Goal: Information Seeking & Learning: Learn about a topic

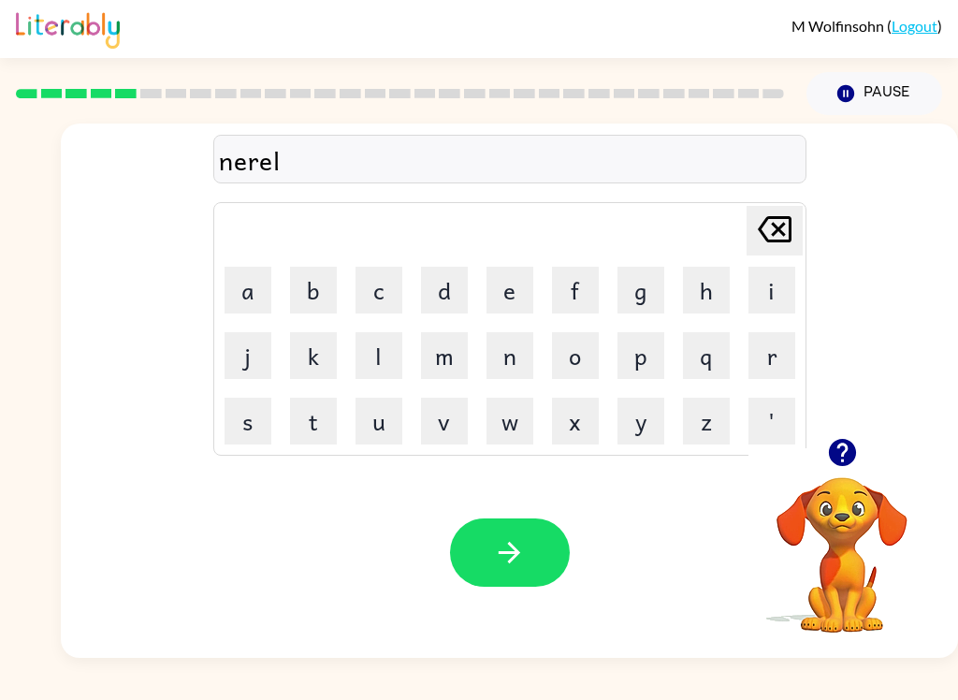
click at [541, 538] on button "button" at bounding box center [510, 553] width 120 height 68
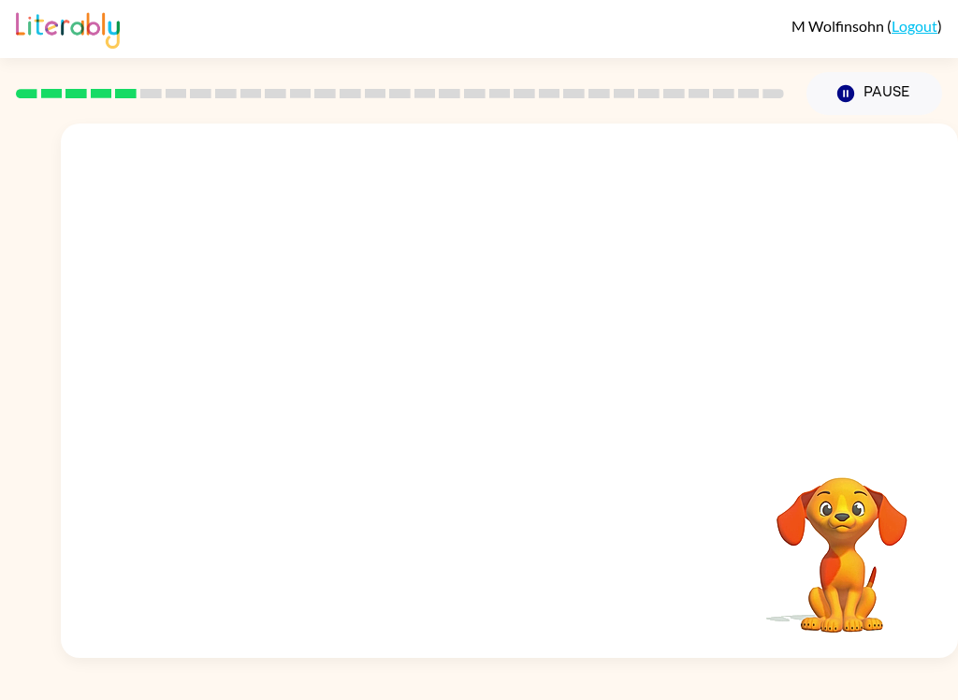
click at [598, 578] on div "Your browser must support playing .mp4 files to use Literably. Please try using…" at bounding box center [510, 391] width 898 height 534
click at [491, 387] on div at bounding box center [510, 400] width 120 height 68
click at [477, 392] on div at bounding box center [510, 400] width 120 height 68
click at [476, 392] on div at bounding box center [510, 400] width 120 height 68
click at [494, 373] on div at bounding box center [510, 400] width 120 height 68
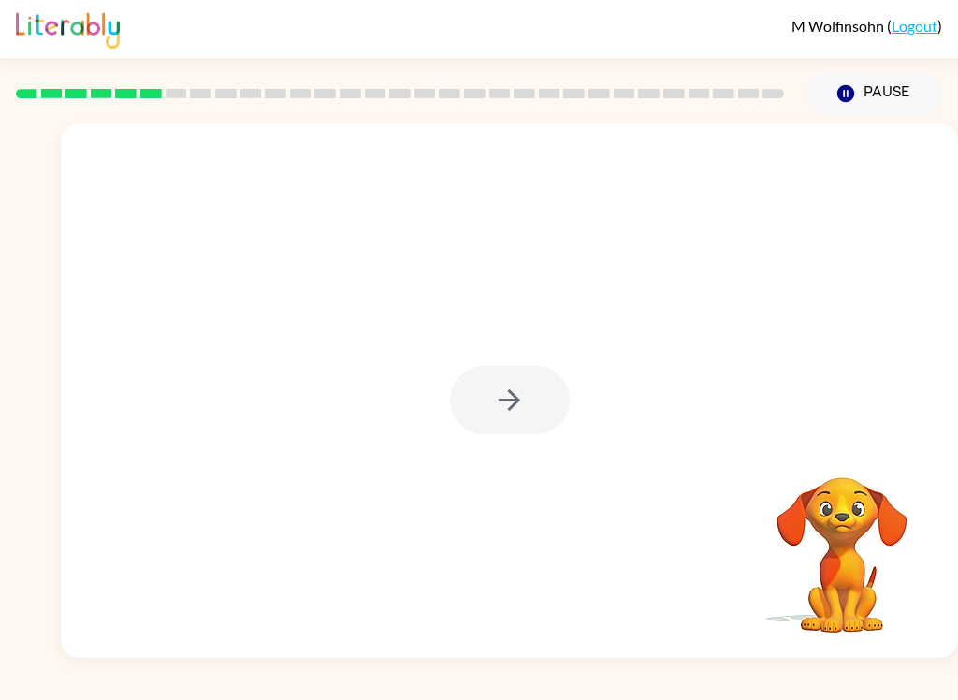
click at [520, 357] on div at bounding box center [510, 391] width 898 height 534
click at [511, 167] on div at bounding box center [510, 391] width 898 height 534
click at [496, 337] on div at bounding box center [510, 391] width 898 height 534
click at [475, 400] on button "button" at bounding box center [510, 400] width 120 height 68
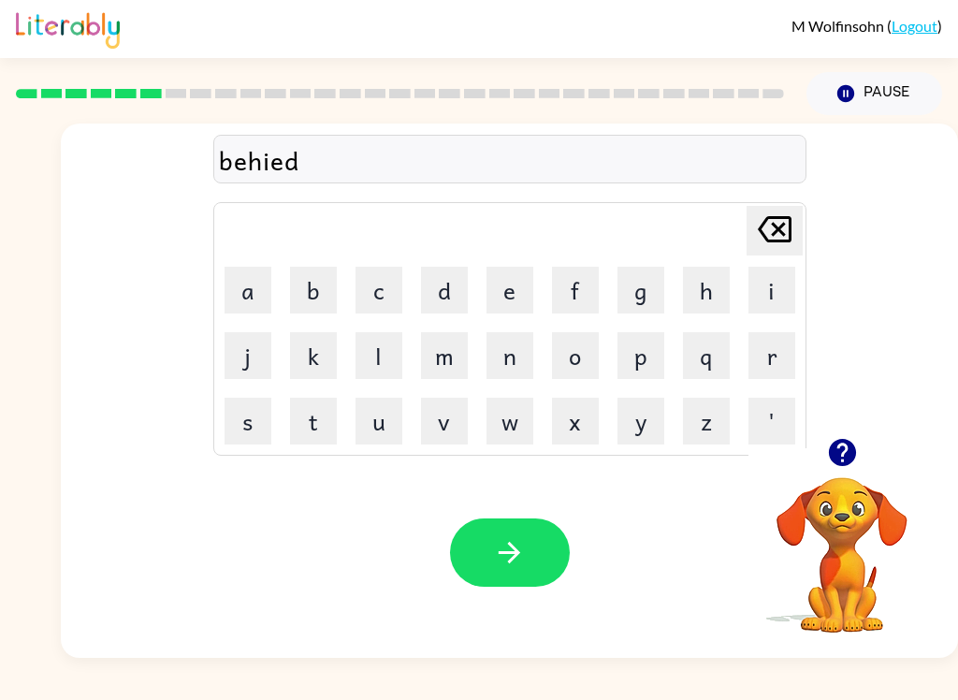
click at [529, 513] on div "Your browser must support playing .mp4 files to use Literably. Please try using…" at bounding box center [510, 552] width 898 height 211
click at [539, 565] on button "button" at bounding box center [510, 553] width 120 height 68
click at [477, 577] on button "button" at bounding box center [510, 553] width 120 height 68
click at [568, 548] on button "button" at bounding box center [510, 553] width 120 height 68
click at [510, 569] on icon "button" at bounding box center [509, 552] width 33 height 33
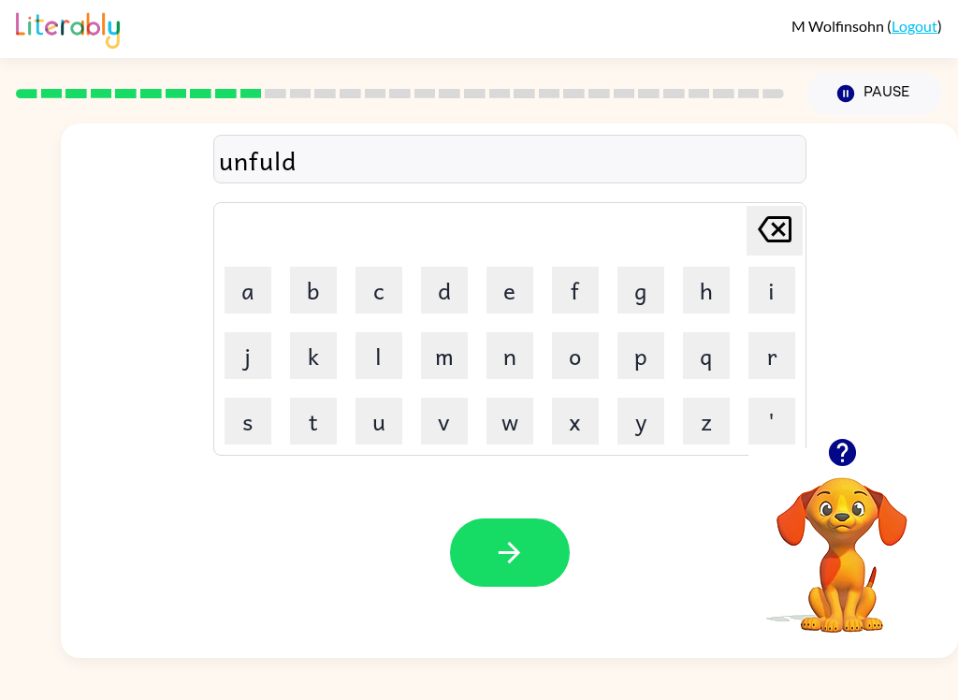
click at [554, 559] on button "button" at bounding box center [510, 553] width 120 height 68
click at [523, 551] on icon "button" at bounding box center [509, 552] width 33 height 33
click at [498, 548] on icon "button" at bounding box center [509, 552] width 33 height 33
click at [540, 565] on button "button" at bounding box center [510, 553] width 120 height 68
click at [507, 527] on button "button" at bounding box center [510, 553] width 120 height 68
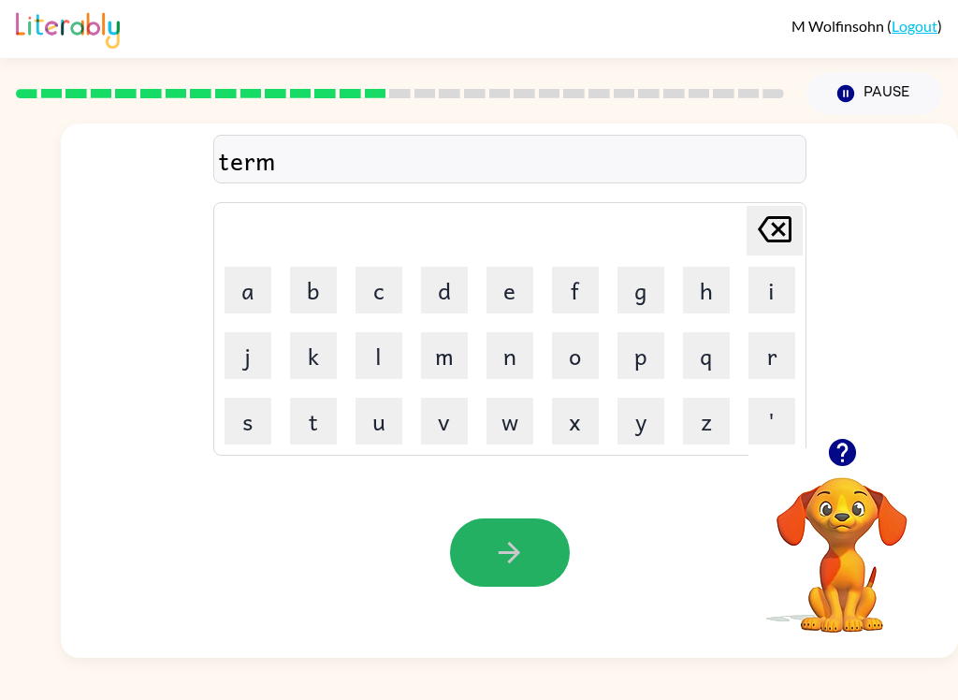
click at [540, 534] on button "button" at bounding box center [510, 553] width 120 height 68
click at [554, 525] on button "button" at bounding box center [510, 553] width 120 height 68
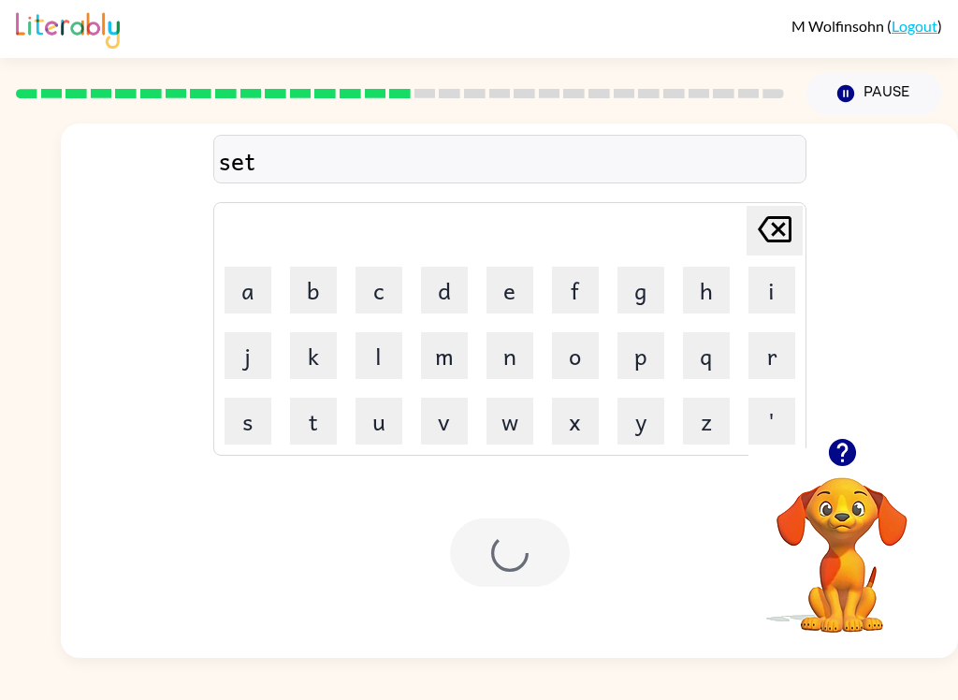
click at [540, 551] on div at bounding box center [510, 553] width 120 height 68
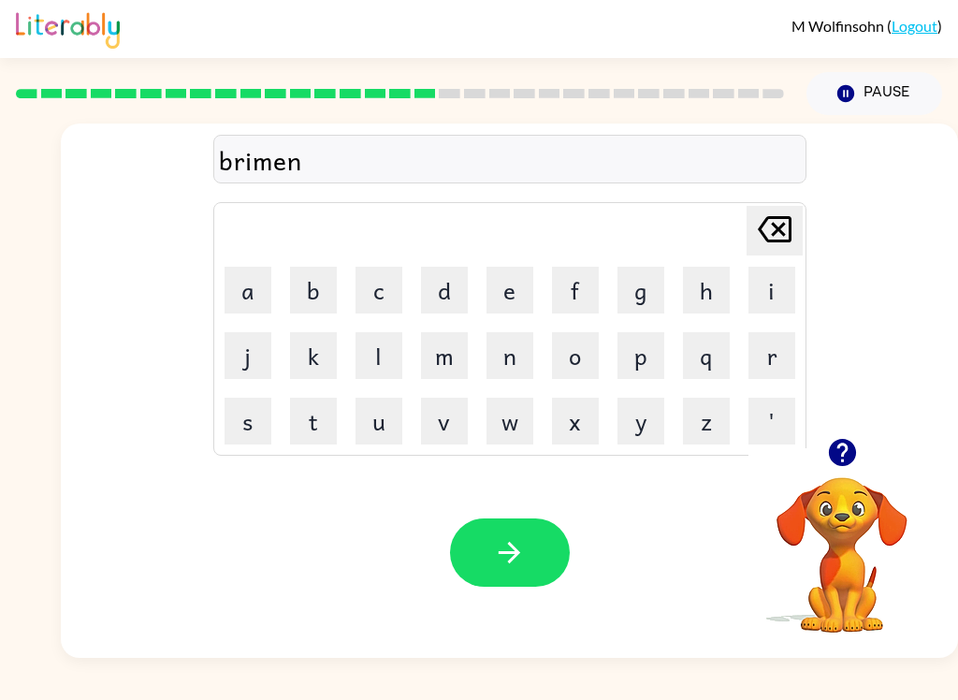
click at [523, 514] on div "Your browser must support playing .mp4 files to use Literably. Please try using…" at bounding box center [510, 552] width 898 height 211
click at [540, 534] on button "button" at bounding box center [510, 553] width 120 height 68
click at [563, 551] on button "button" at bounding box center [510, 553] width 120 height 68
click at [492, 497] on div "Your browser must support playing .mp4 files to use Literably. Please try using…" at bounding box center [510, 552] width 898 height 211
click at [523, 570] on button "button" at bounding box center [510, 553] width 120 height 68
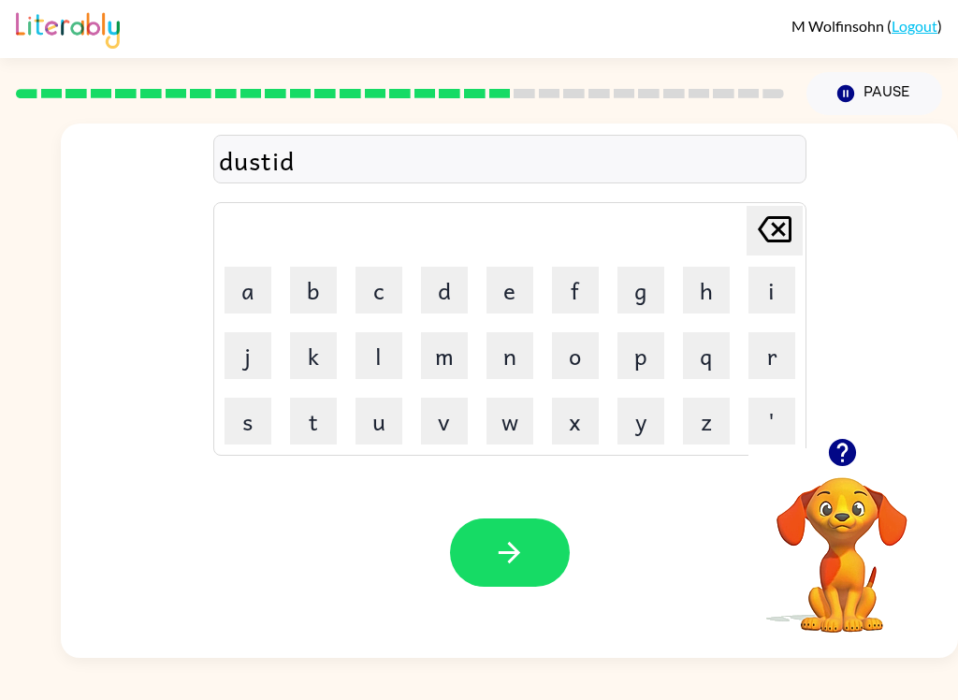
click at [534, 557] on button "button" at bounding box center [510, 553] width 120 height 68
click at [489, 577] on button "button" at bounding box center [510, 553] width 120 height 68
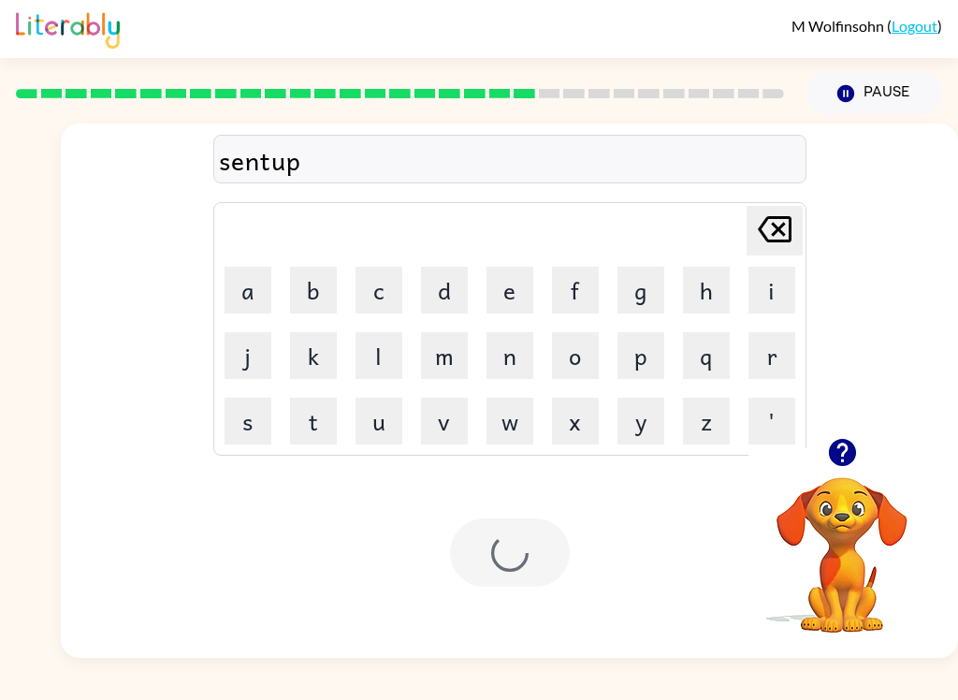
click at [488, 576] on div at bounding box center [510, 553] width 120 height 68
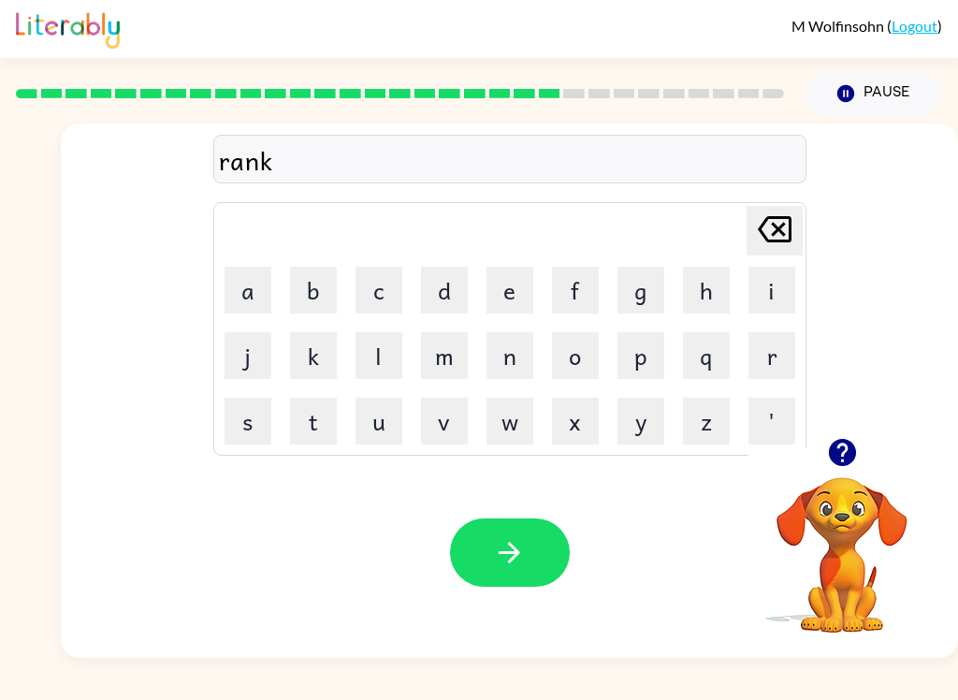
click at [480, 598] on div "Your browser must support playing .mp4 files to use Literably. Please try using…" at bounding box center [510, 552] width 898 height 211
click at [522, 534] on button "button" at bounding box center [510, 553] width 120 height 68
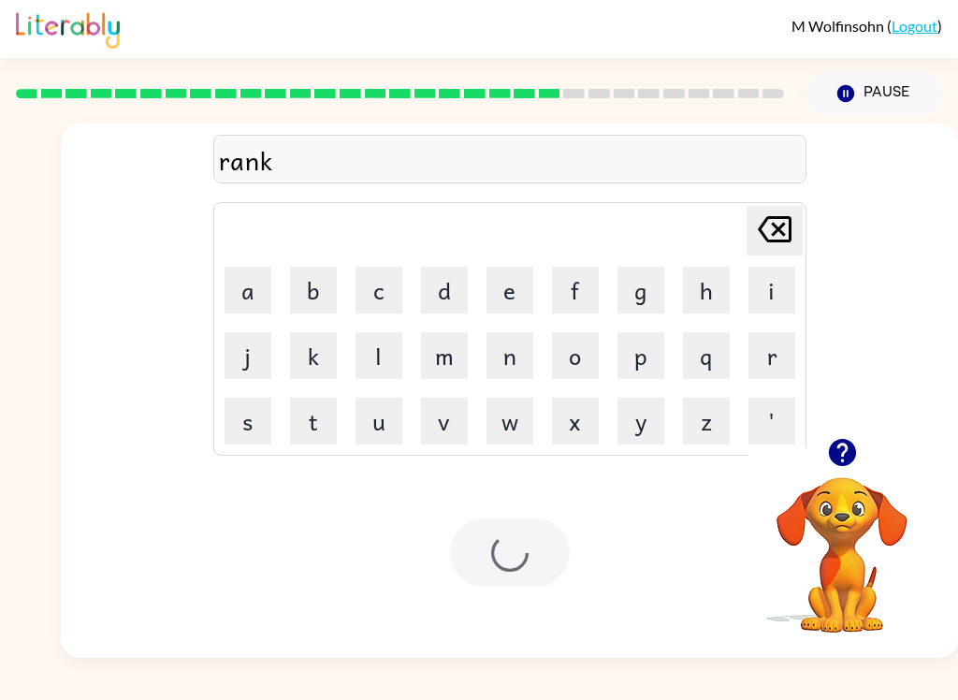
click at [537, 533] on div at bounding box center [510, 553] width 120 height 68
click at [548, 591] on div "Your browser must support playing .mp4 files to use Literably. Please try using…" at bounding box center [510, 552] width 898 height 211
click at [907, 504] on video "Your browser must support playing .mp4 files to use Literably. Please try using…" at bounding box center [842, 541] width 187 height 187
click at [864, 455] on button "button" at bounding box center [843, 453] width 48 height 48
click at [871, 433] on div "rank Delete Delete last character input a b c d e f g h i j k l m n o p q r s t…" at bounding box center [510, 281] width 898 height 314
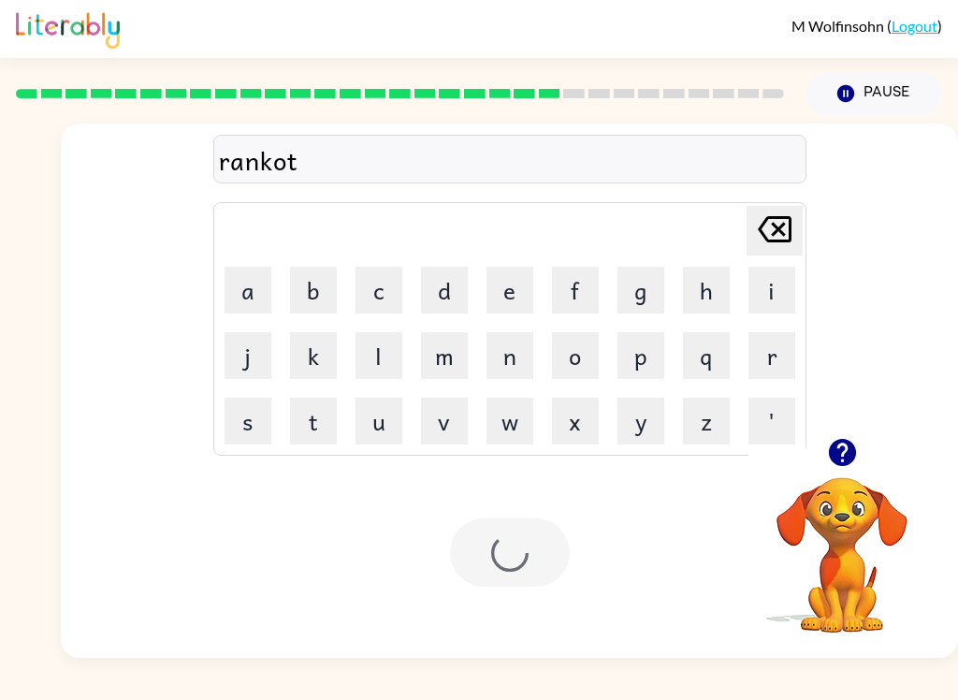
click at [474, 560] on div at bounding box center [510, 553] width 120 height 68
click at [510, 535] on div at bounding box center [510, 553] width 120 height 68
click at [426, 535] on div "Your browser must support playing .mp4 files to use Literably. Please try using…" at bounding box center [510, 552] width 898 height 211
click at [563, 484] on div "Your browser must support playing .mp4 files to use Literably. Please try using…" at bounding box center [510, 552] width 898 height 211
click at [510, 555] on div at bounding box center [510, 553] width 120 height 68
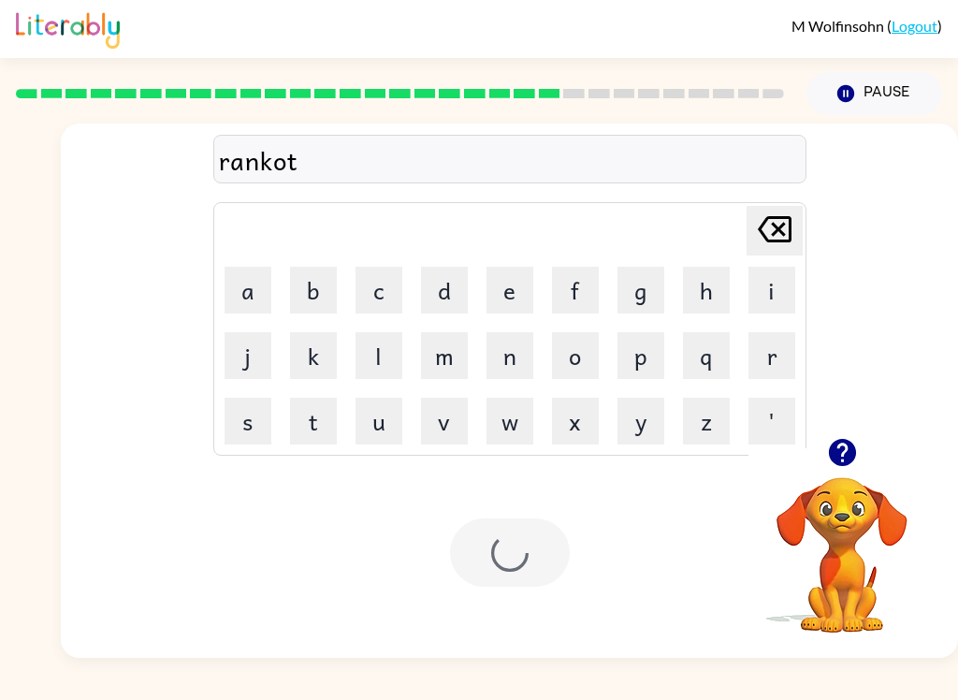
click at [567, 100] on div at bounding box center [400, 94] width 791 height 66
click at [266, 165] on div "rankot" at bounding box center [510, 159] width 582 height 39
click at [534, 550] on div at bounding box center [510, 553] width 120 height 68
click at [505, 580] on div at bounding box center [510, 553] width 120 height 68
click at [504, 579] on div at bounding box center [510, 553] width 120 height 68
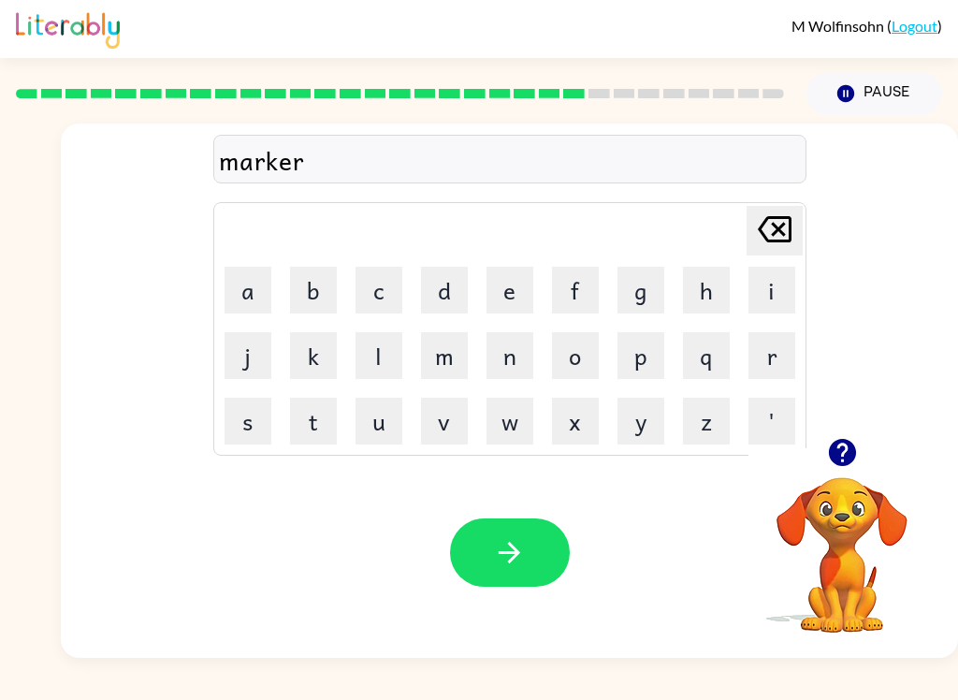
click at [516, 547] on icon "button" at bounding box center [509, 552] width 33 height 33
click at [542, 536] on button "button" at bounding box center [510, 553] width 120 height 68
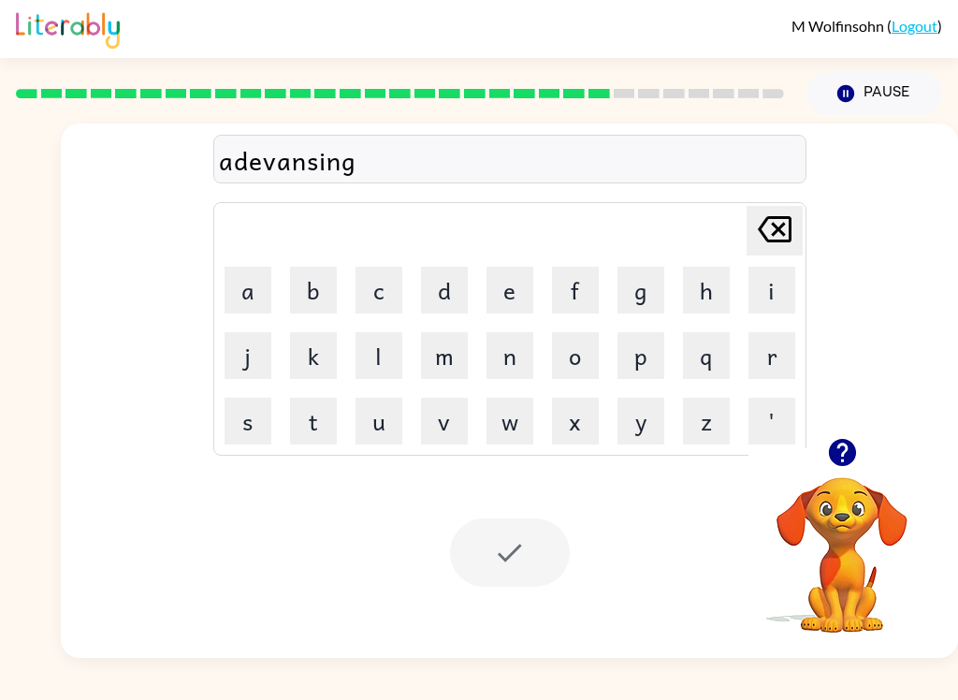
click at [548, 539] on div at bounding box center [510, 553] width 120 height 68
click at [856, 461] on icon "button" at bounding box center [842, 452] width 33 height 33
click at [465, 572] on div at bounding box center [510, 553] width 120 height 68
click at [520, 536] on div at bounding box center [510, 553] width 120 height 68
click at [544, 550] on div at bounding box center [510, 553] width 120 height 68
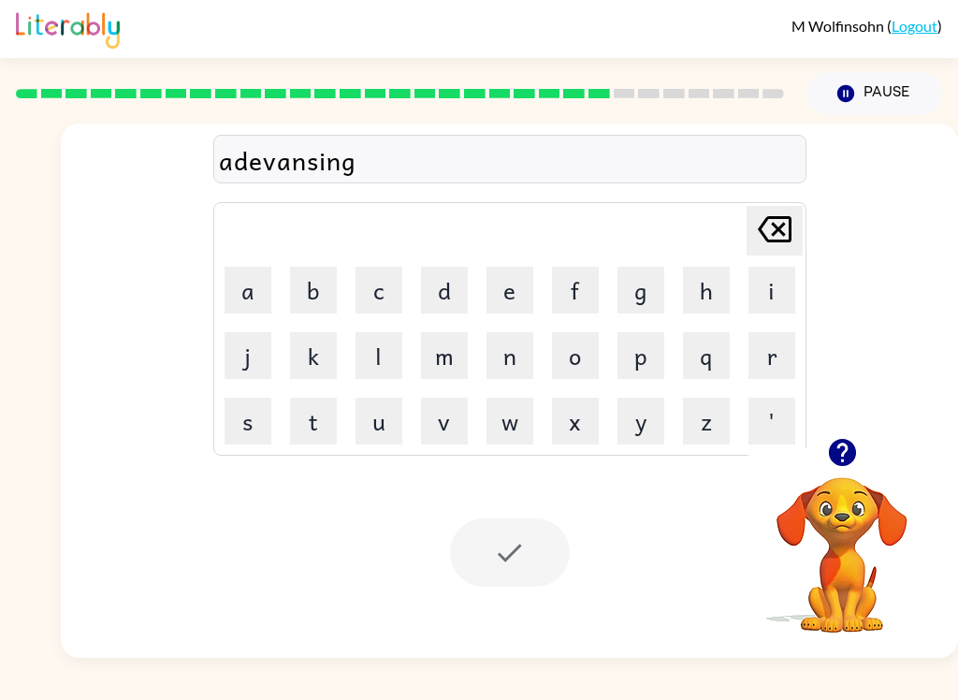
click at [758, 46] on div "M Wolfinsohn ( Logout )" at bounding box center [479, 29] width 927 height 58
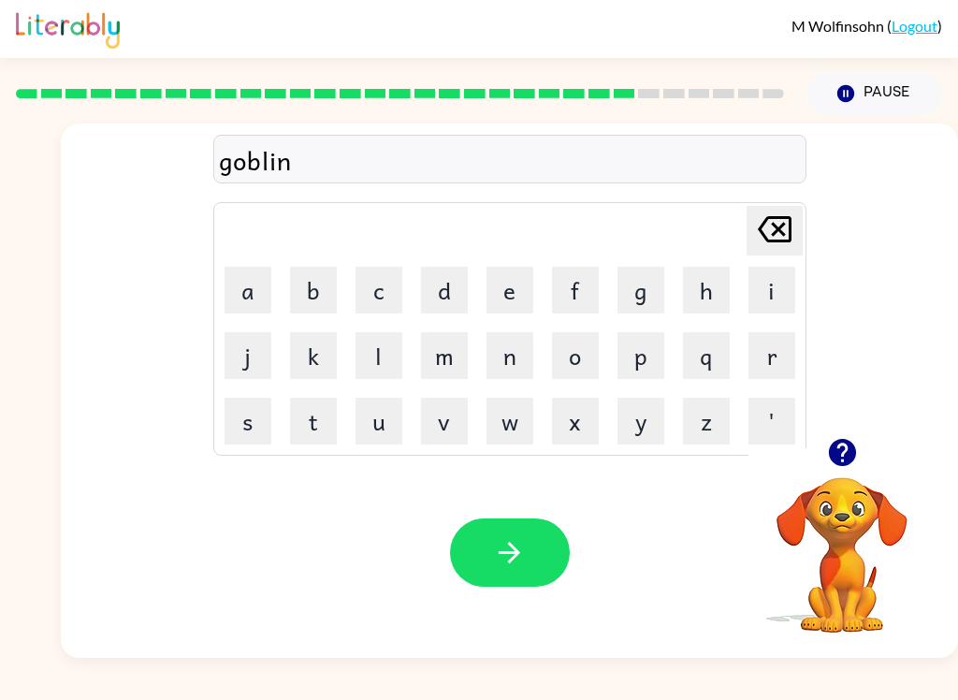
click at [522, 555] on icon "button" at bounding box center [509, 552] width 33 height 33
click at [549, 536] on button "button" at bounding box center [510, 553] width 120 height 68
click at [537, 578] on button "button" at bounding box center [510, 553] width 120 height 68
click at [523, 514] on div "Your browser must support playing .mp4 files to use Literably. Please try using…" at bounding box center [510, 552] width 898 height 211
click at [522, 540] on icon "button" at bounding box center [509, 552] width 33 height 33
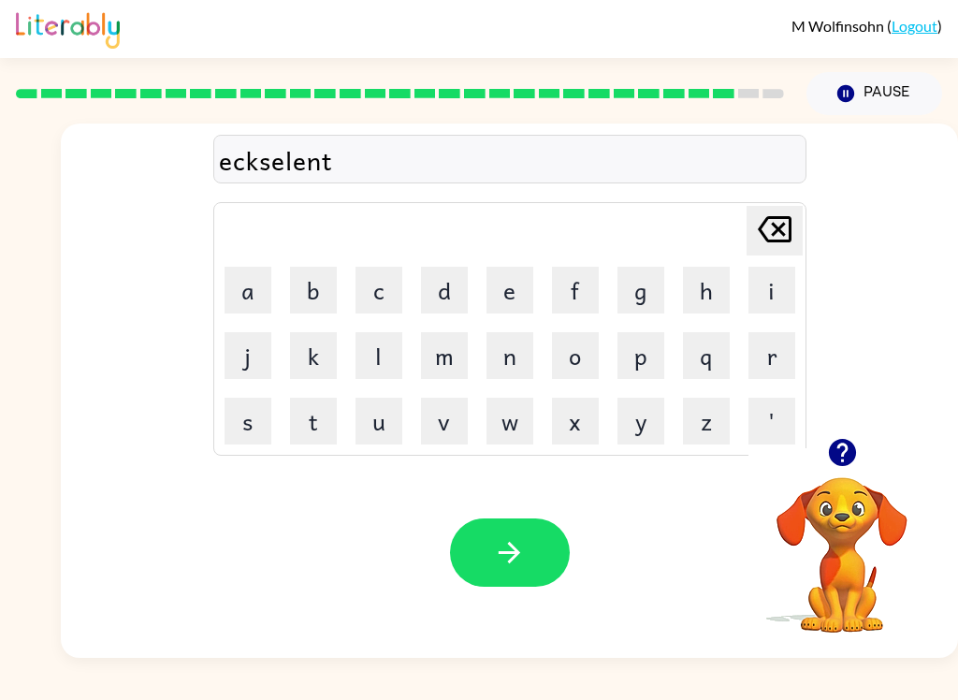
click at [495, 547] on icon "button" at bounding box center [509, 552] width 33 height 33
click at [492, 543] on button "button" at bounding box center [510, 553] width 120 height 68
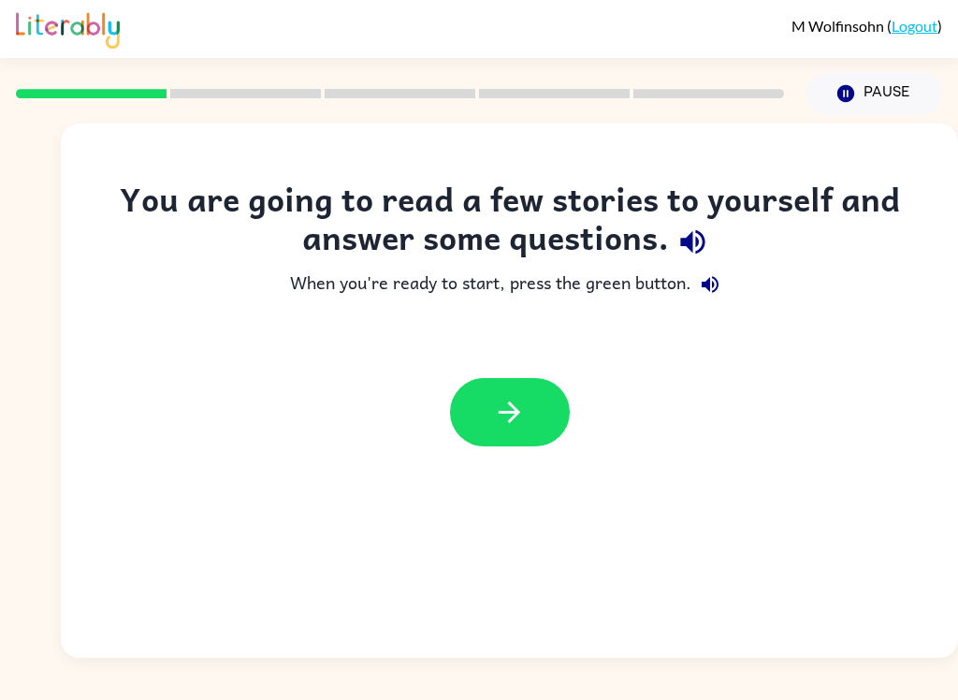
click at [508, 406] on icon "button" at bounding box center [509, 412] width 33 height 33
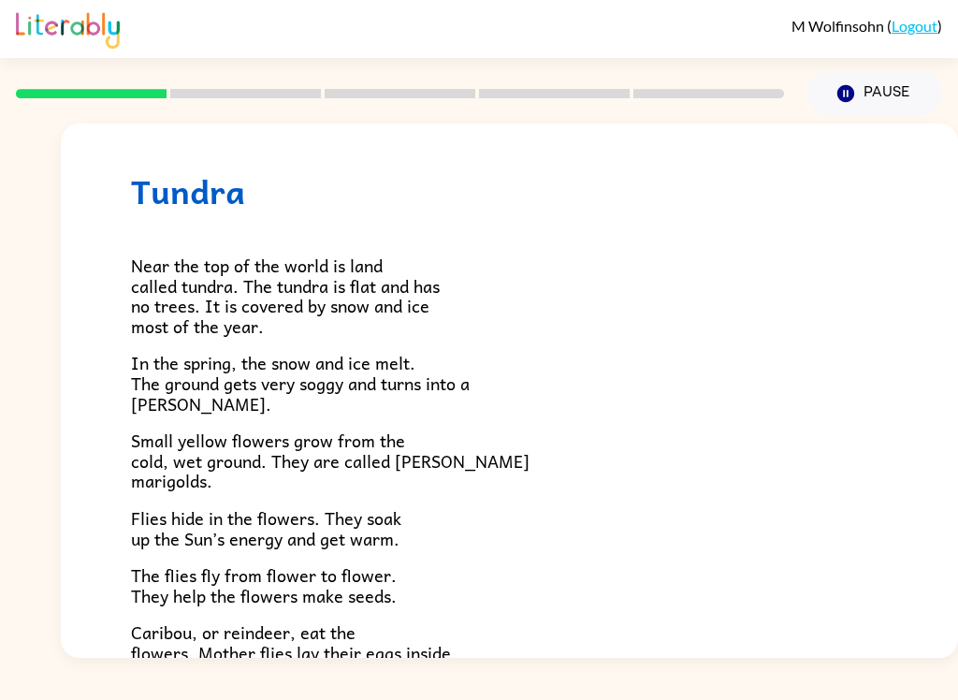
scroll to position [22, 0]
click at [445, 476] on p "Small yellow flowers grow from the cold, wet ground. They are called [PERSON_NA…" at bounding box center [509, 460] width 757 height 61
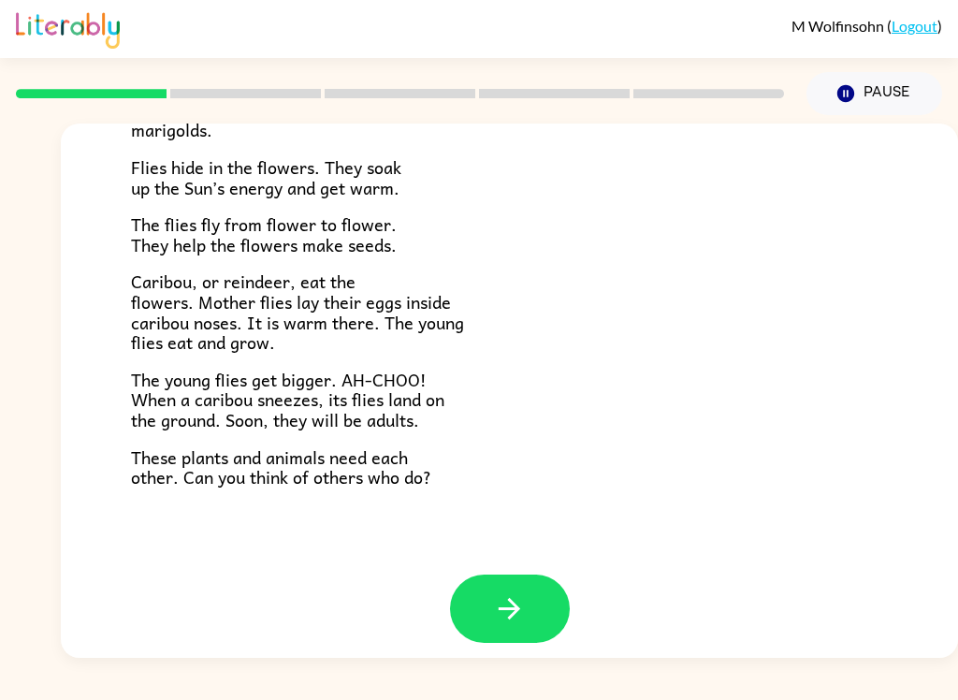
scroll to position [372, 0]
click at [508, 593] on icon "button" at bounding box center [509, 609] width 33 height 33
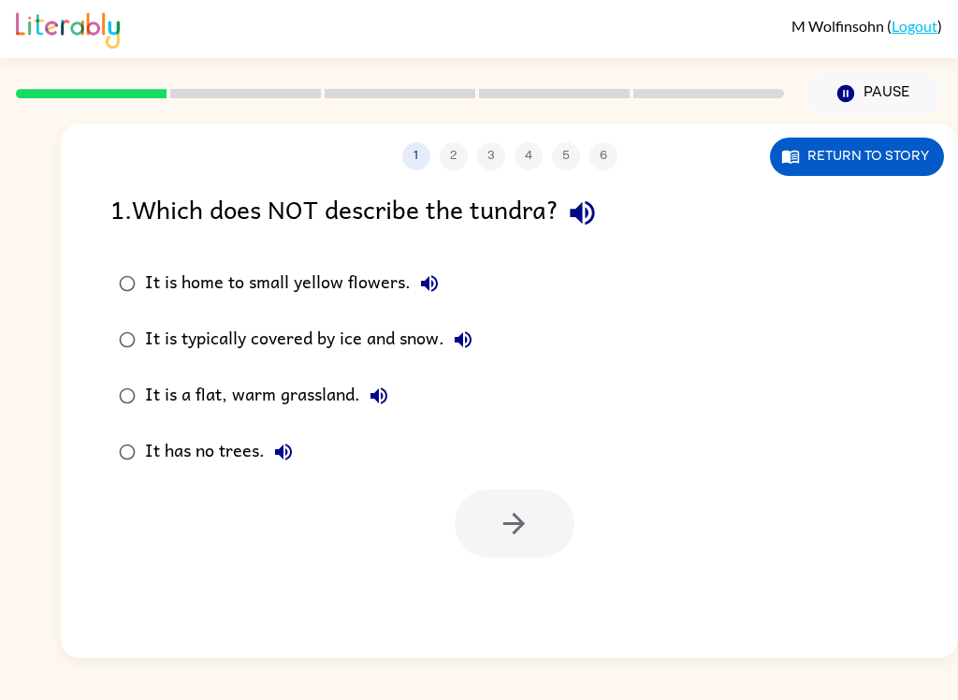
scroll to position [0, 0]
click at [92, 268] on div "1 . Which does NOT describe the tundra? It is home to small yellow flowers. It …" at bounding box center [510, 373] width 898 height 369
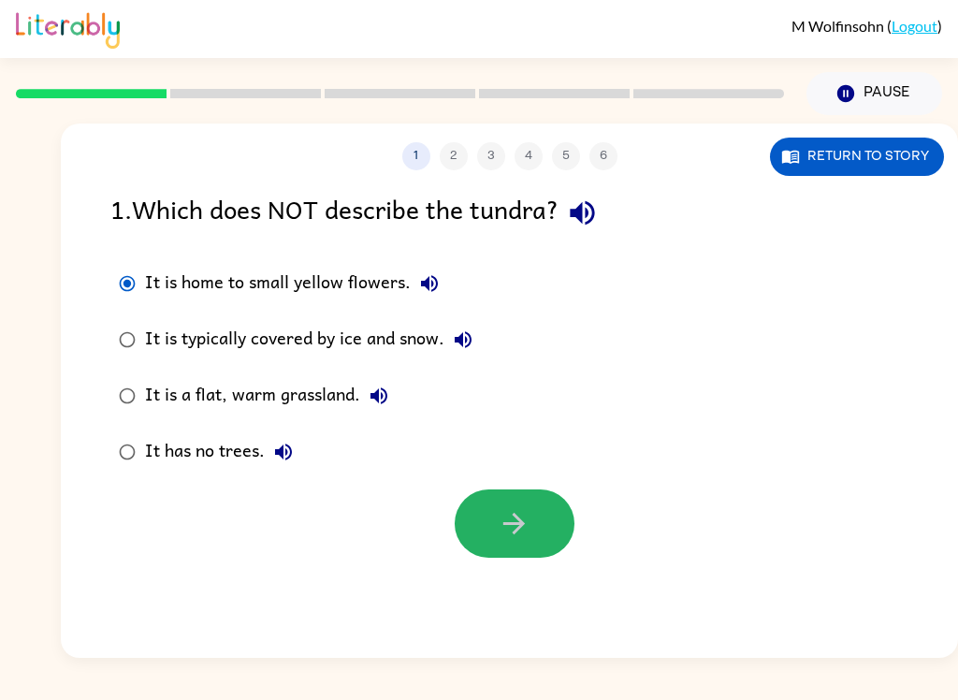
click at [531, 506] on button "button" at bounding box center [515, 524] width 120 height 68
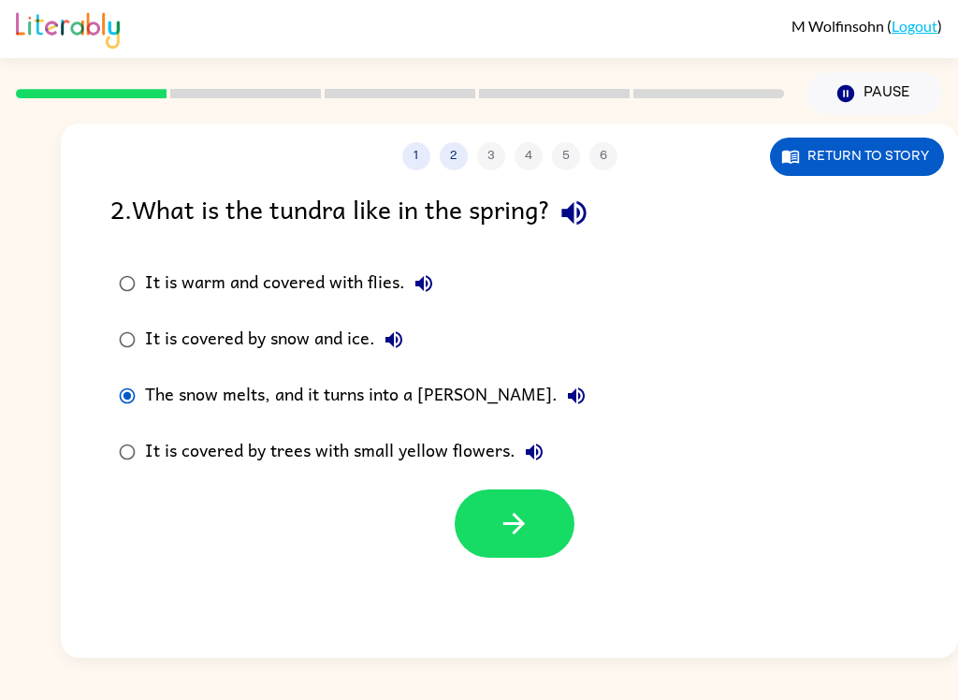
click at [547, 549] on button "button" at bounding box center [515, 524] width 120 height 68
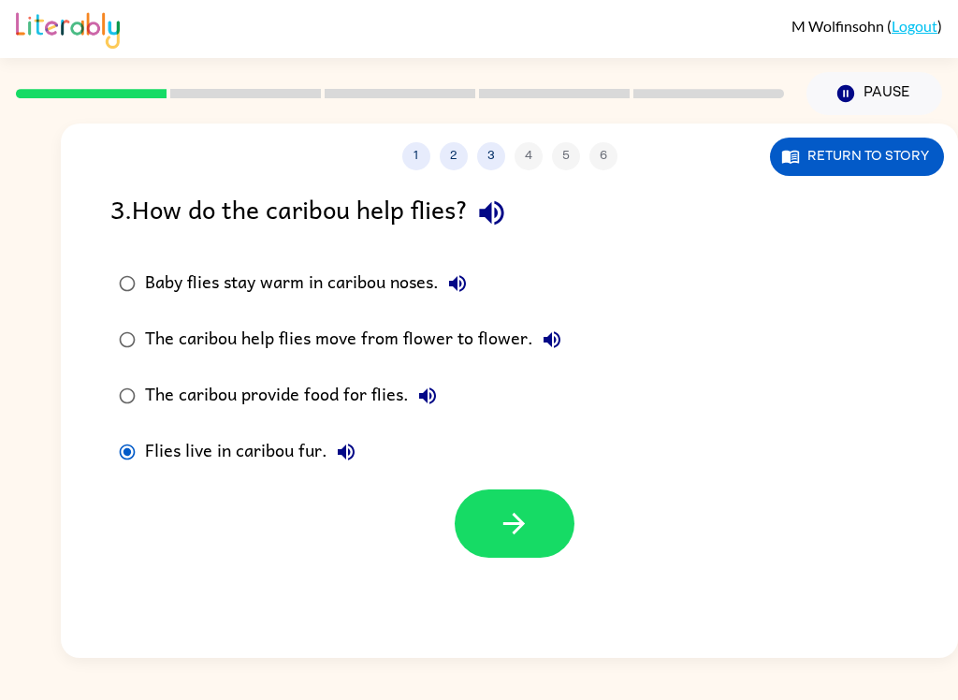
click at [461, 479] on label "Flies live in caribou fur." at bounding box center [340, 452] width 480 height 56
click at [515, 525] on icon "button" at bounding box center [515, 524] width 22 height 22
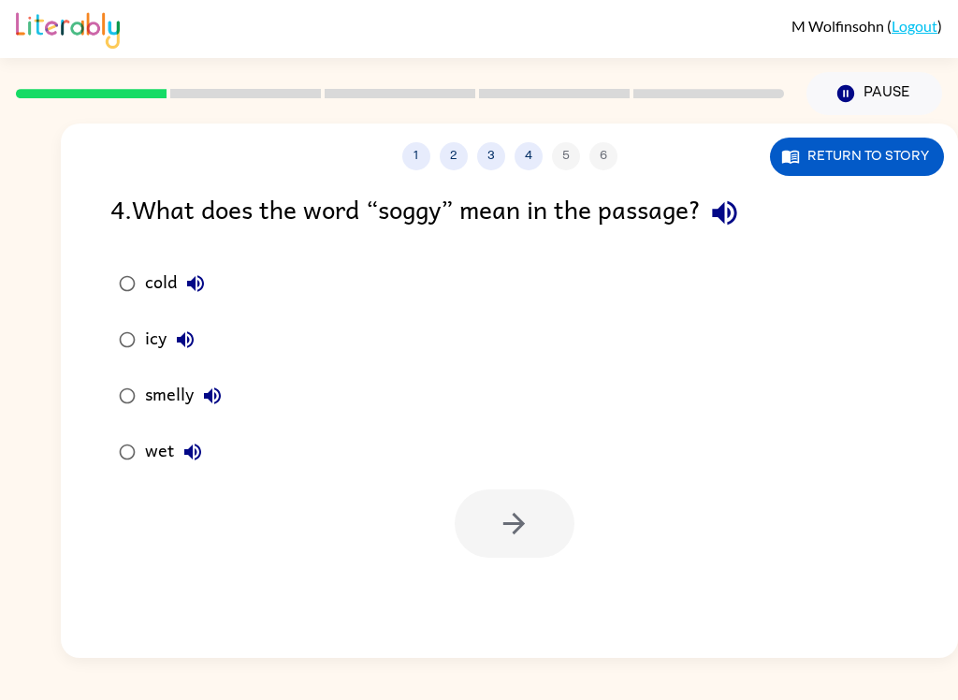
click at [157, 451] on div "wet" at bounding box center [178, 451] width 66 height 37
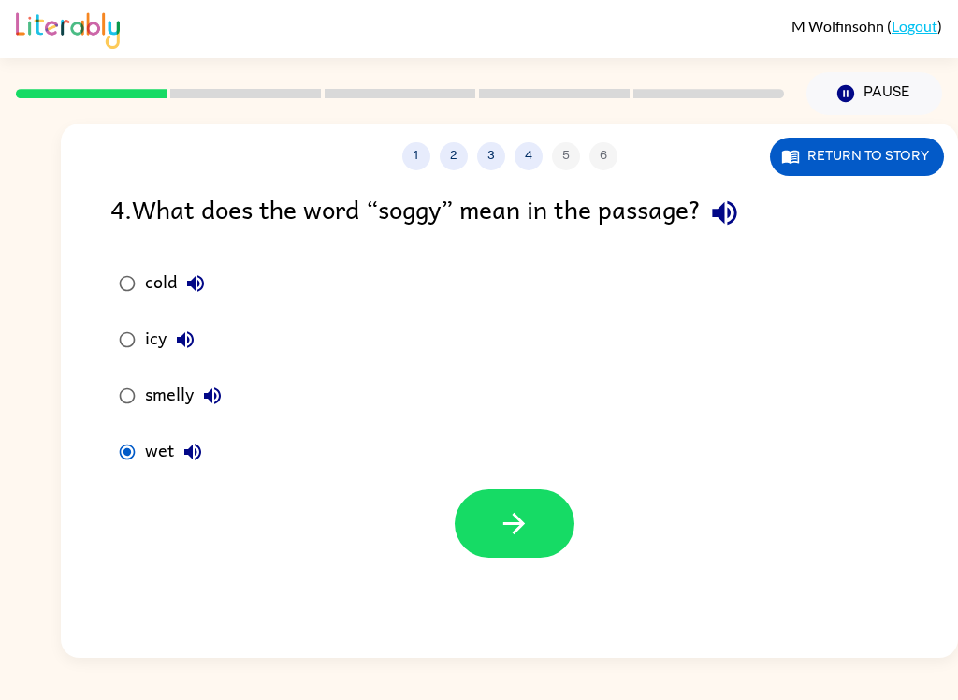
click at [529, 513] on icon "button" at bounding box center [514, 523] width 33 height 33
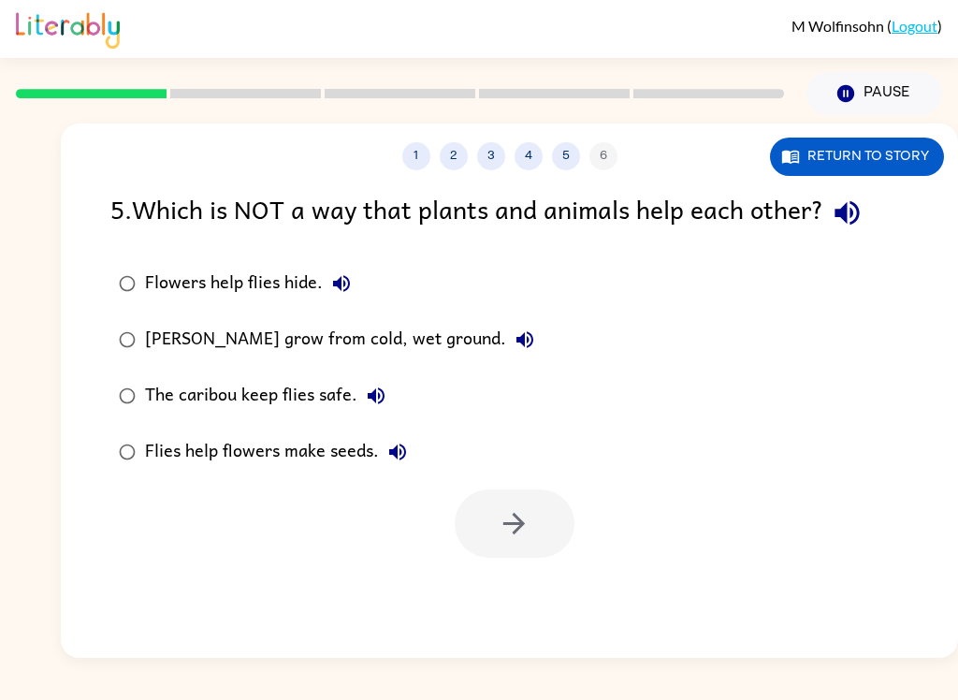
click at [907, 575] on div "1 2 3 4 5 6 Return to story 5 . Which is NOT a way that plants and animals help…" at bounding box center [510, 391] width 898 height 534
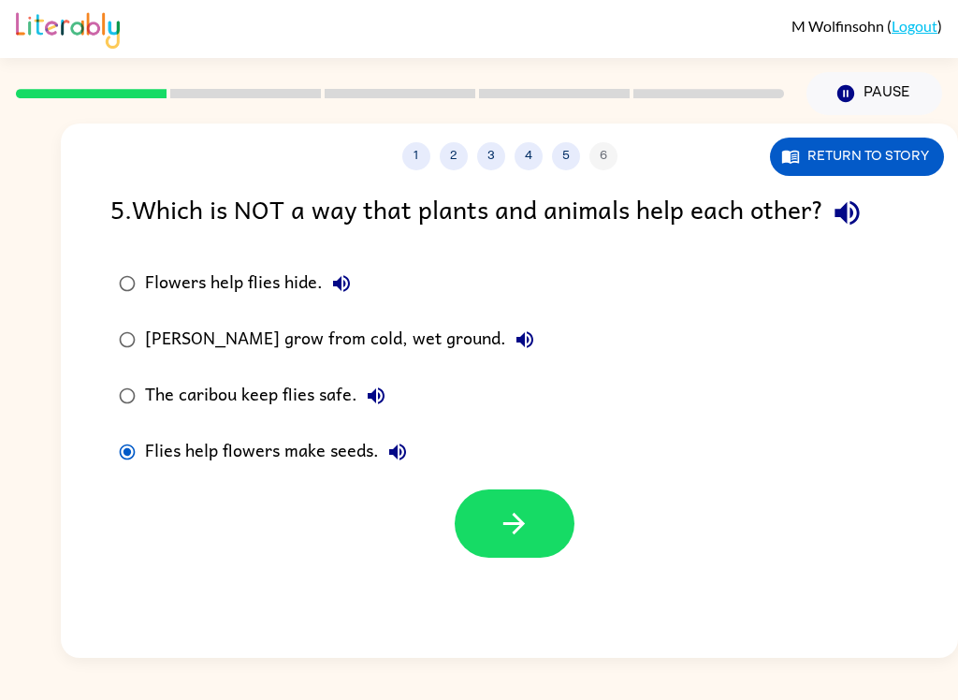
click at [558, 531] on button "button" at bounding box center [515, 524] width 120 height 68
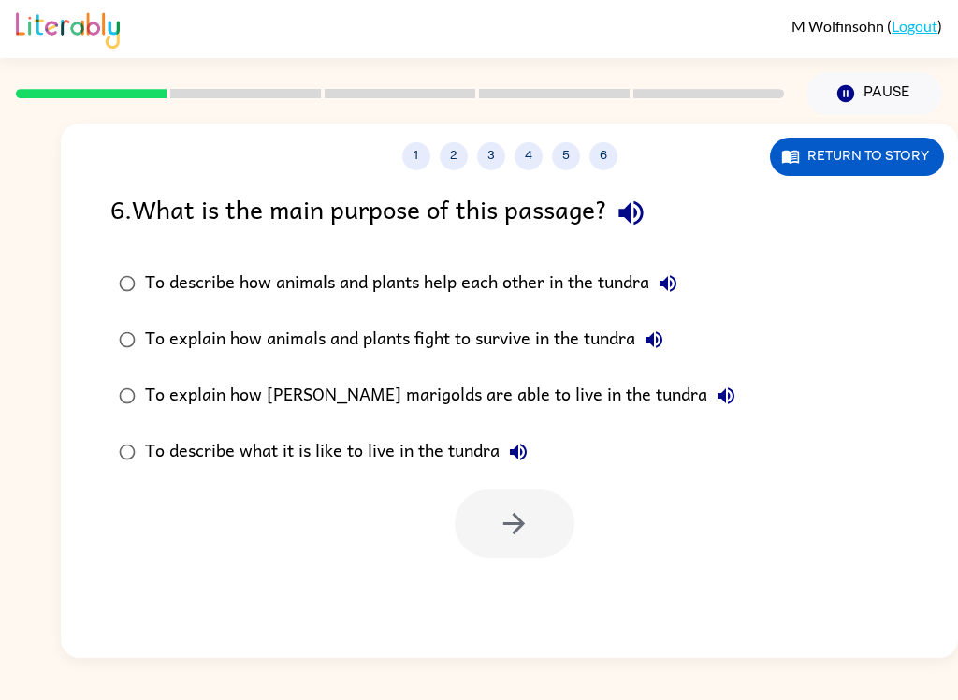
click at [0, 483] on div "1 2 3 4 5 6 Return to story 6 . What is the main purpose of this passage? To de…" at bounding box center [479, 386] width 958 height 543
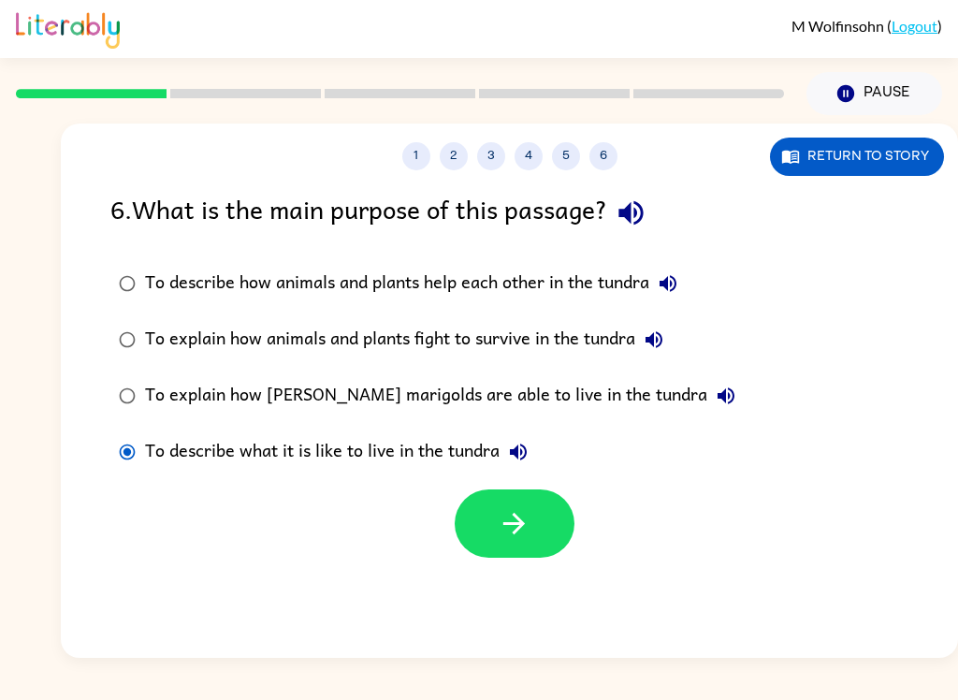
click at [584, 508] on div at bounding box center [510, 519] width 898 height 78
click at [542, 524] on button "button" at bounding box center [515, 524] width 120 height 68
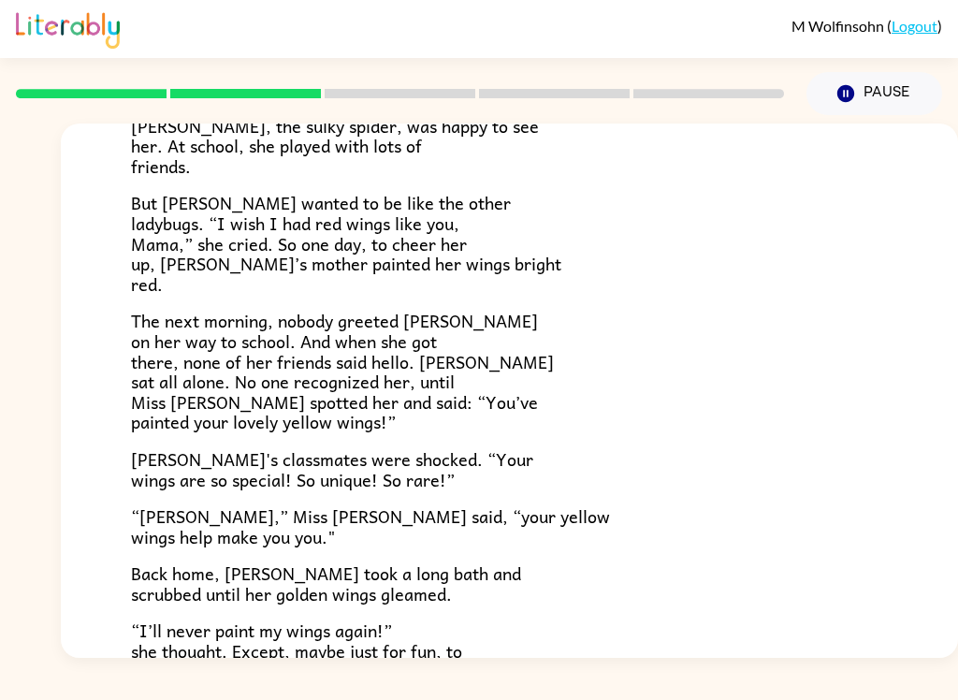
scroll to position [314, 0]
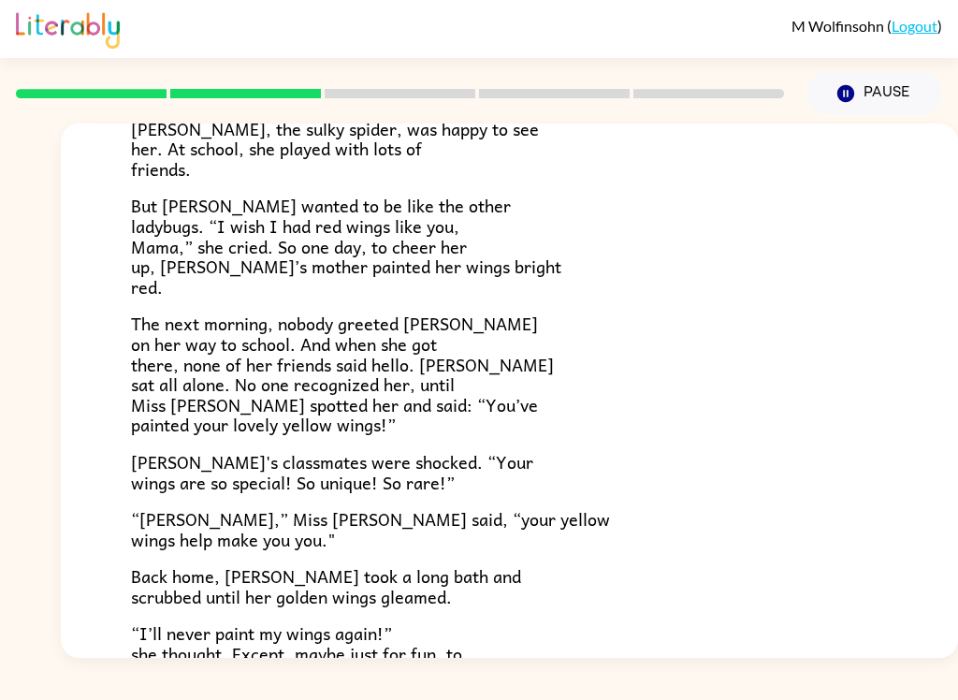
click at [886, 104] on button "Pause Pause" at bounding box center [875, 93] width 136 height 43
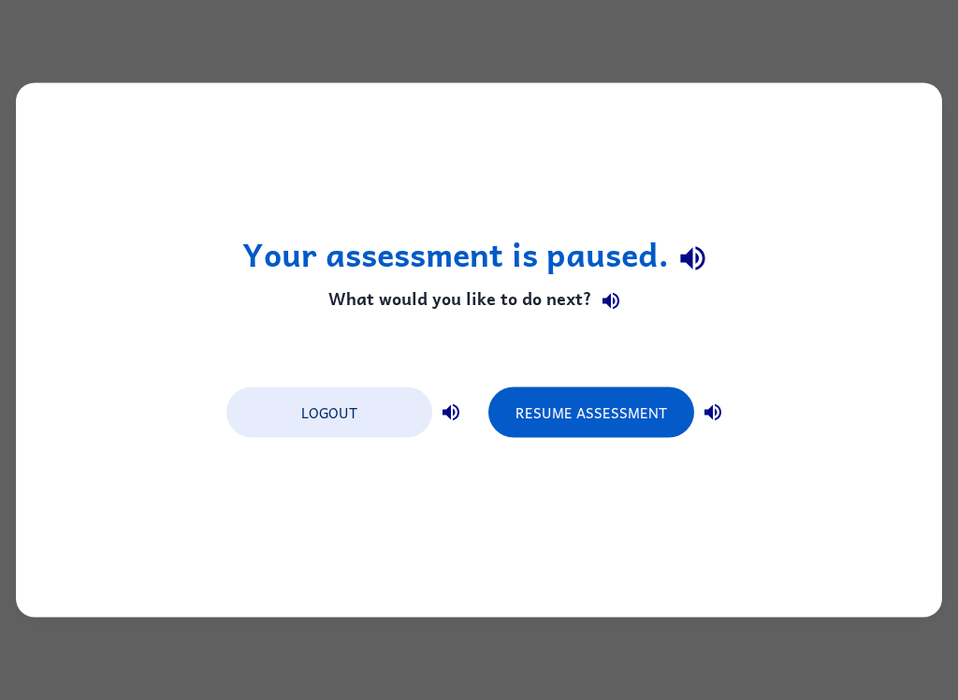
click at [366, 417] on button "Logout" at bounding box center [330, 412] width 206 height 51
